Goal: Navigation & Orientation: Find specific page/section

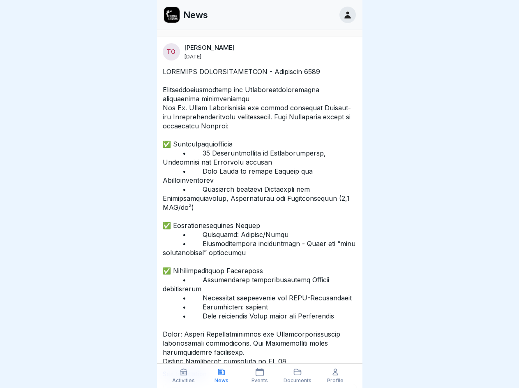
click at [184, 376] on icon at bounding box center [184, 372] width 8 height 8
click at [222, 376] on icon at bounding box center [222, 372] width 8 height 8
click at [260, 376] on icon at bounding box center [260, 372] width 8 height 8
click at [298, 376] on icon at bounding box center [298, 372] width 8 height 8
click at [336, 376] on icon at bounding box center [336, 372] width 8 height 8
